Goal: Task Accomplishment & Management: Use online tool/utility

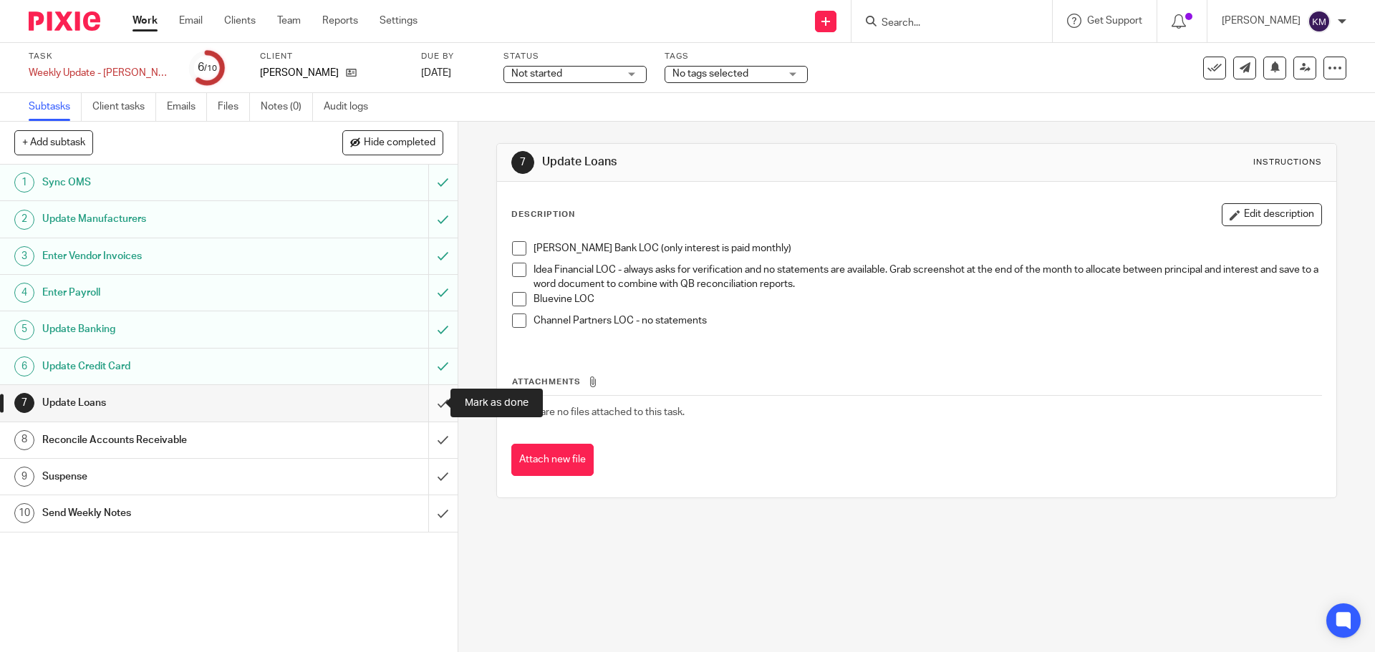
click at [428, 400] on input "submit" at bounding box center [229, 403] width 458 height 36
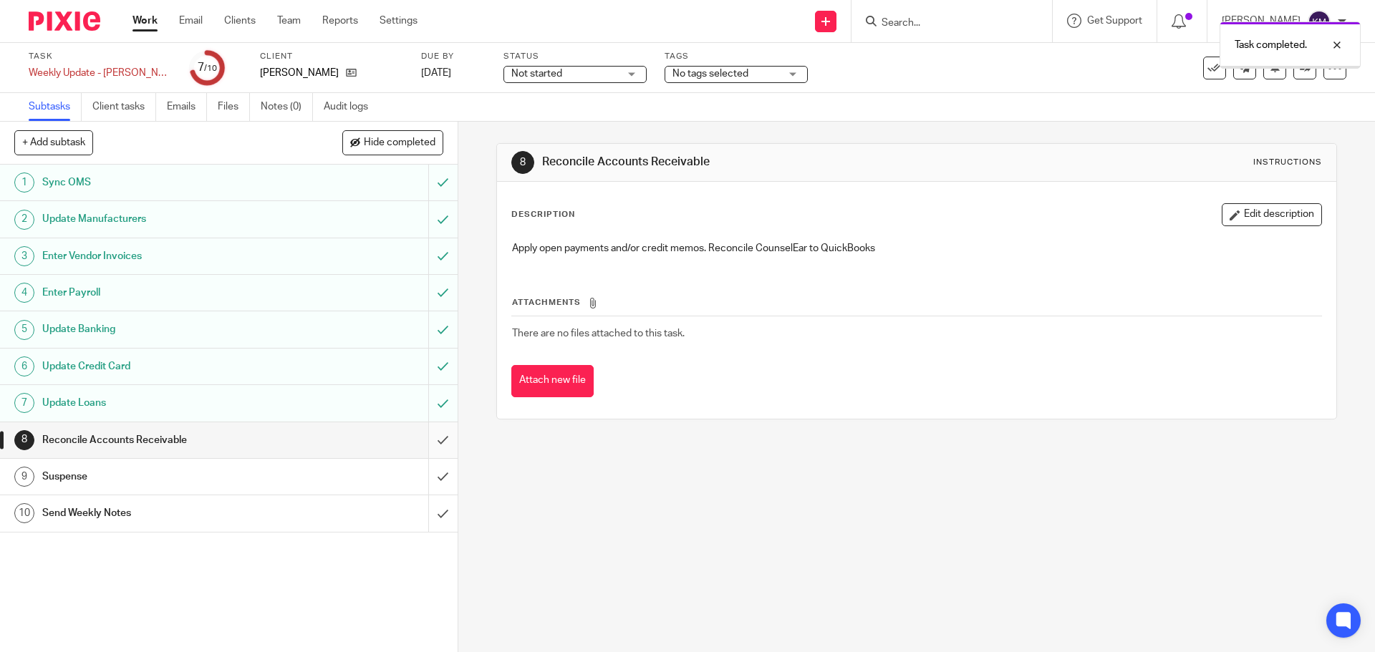
click at [428, 439] on input "submit" at bounding box center [229, 440] width 458 height 36
